Goal: Complete application form

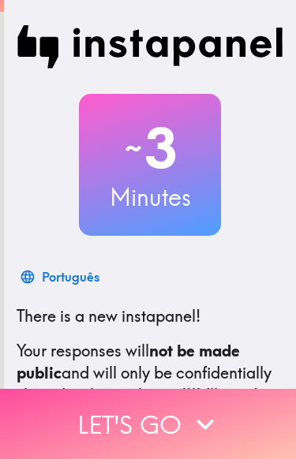
click at [209, 423] on icon "button" at bounding box center [204, 424] width 17 height 11
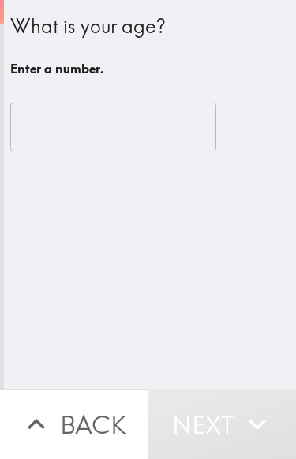
click at [54, 127] on input "number" at bounding box center [113, 126] width 206 height 49
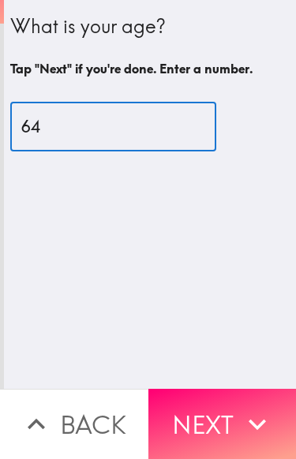
type input "64"
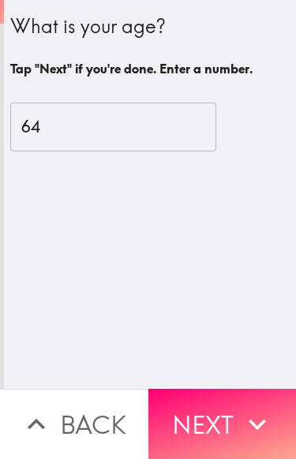
click at [263, 430] on icon "button" at bounding box center [257, 424] width 35 height 35
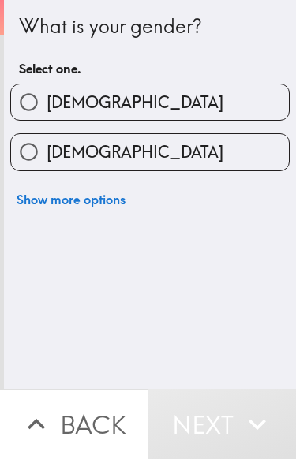
click at [33, 108] on input "[DEMOGRAPHIC_DATA]" at bounding box center [28, 101] width 35 height 35
radio input "true"
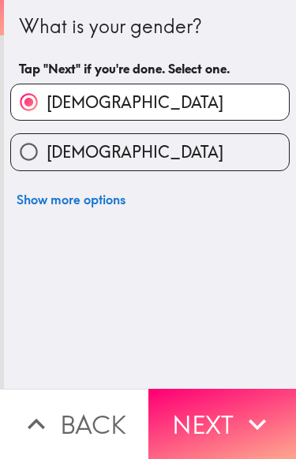
click at [247, 426] on icon "button" at bounding box center [257, 424] width 35 height 35
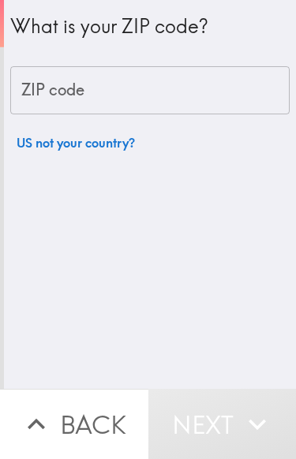
click at [39, 89] on div "ZIP code ZIP code" at bounding box center [149, 90] width 279 height 49
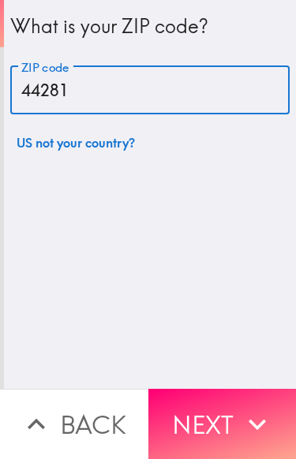
type input "44281"
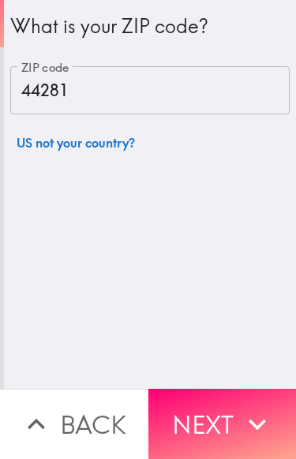
click at [255, 425] on icon "button" at bounding box center [256, 424] width 17 height 11
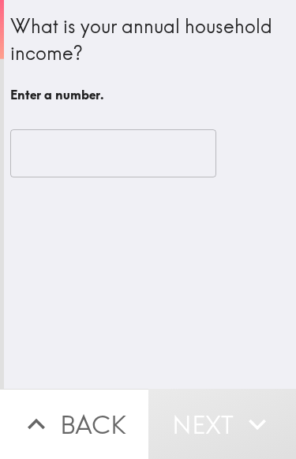
click at [47, 153] on input "number" at bounding box center [113, 153] width 206 height 49
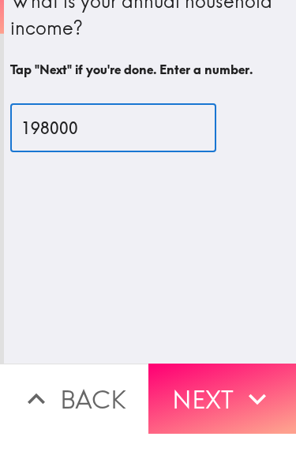
type input "198000"
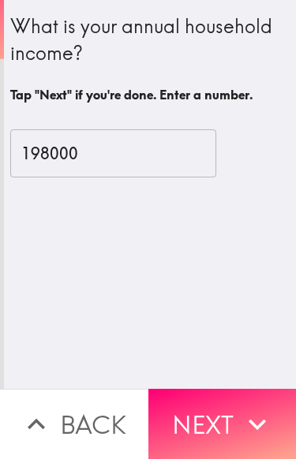
click at [244, 426] on icon "button" at bounding box center [257, 424] width 35 height 35
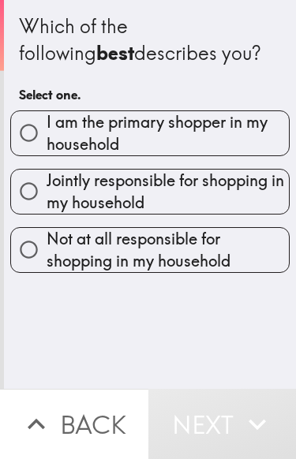
click at [30, 126] on input "I am the primary shopper in my household" at bounding box center [28, 132] width 35 height 35
radio input "true"
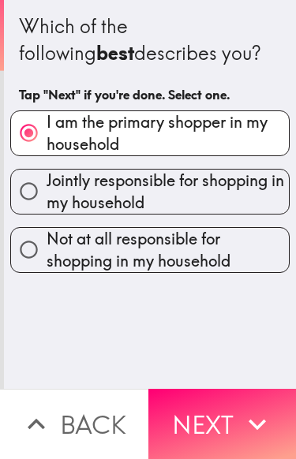
click at [26, 189] on input "Jointly responsible for shopping in my household" at bounding box center [28, 190] width 35 height 35
radio input "true"
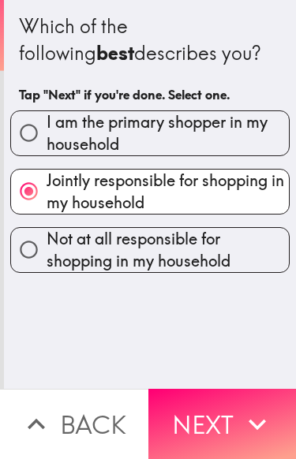
click at [257, 430] on icon "button" at bounding box center [257, 424] width 35 height 35
